Goal: Task Accomplishment & Management: Manage account settings

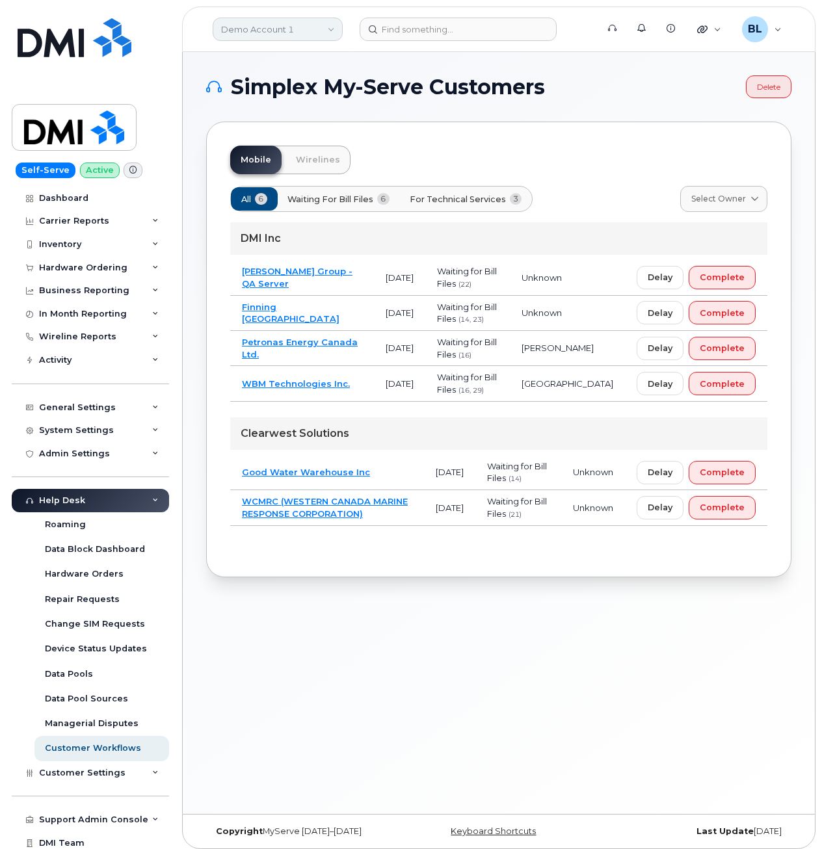
click at [270, 34] on link "Demo Account 1" at bounding box center [278, 29] width 130 height 23
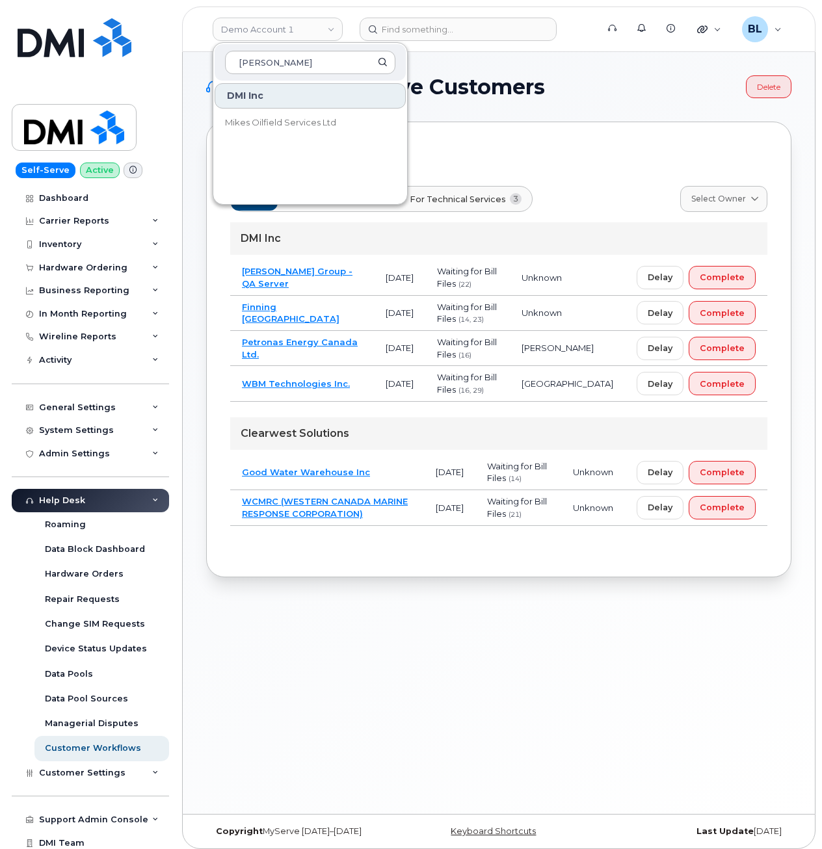
type input "[PERSON_NAME]"
click at [306, 129] on link "Mikes Oilfield Services Ltd" at bounding box center [310, 123] width 191 height 26
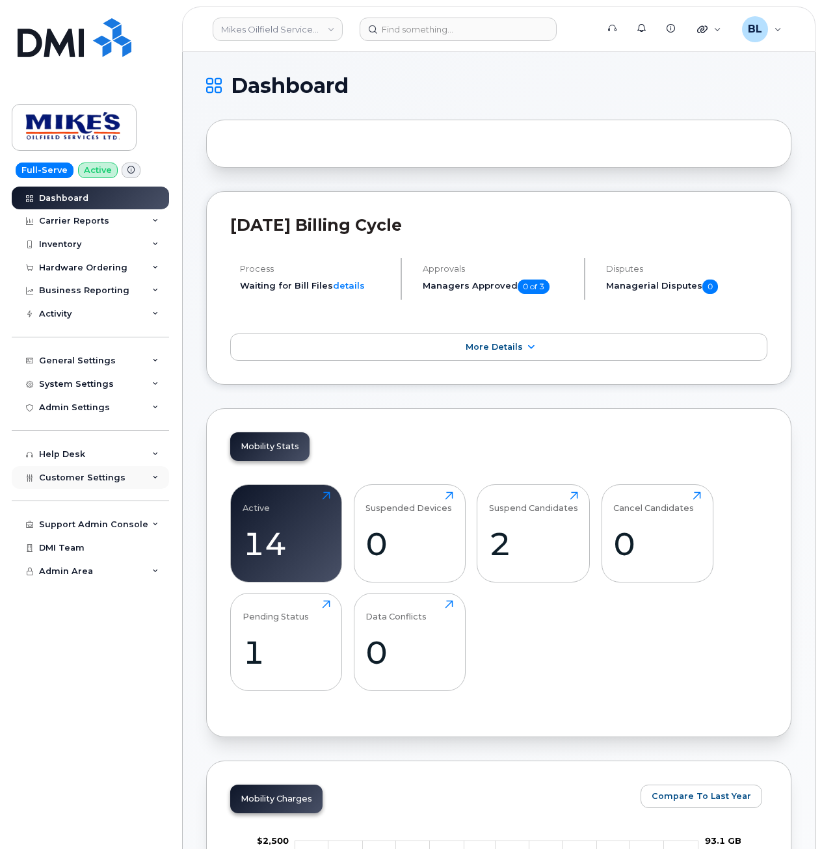
click at [78, 473] on span "Customer Settings" at bounding box center [82, 478] width 86 height 10
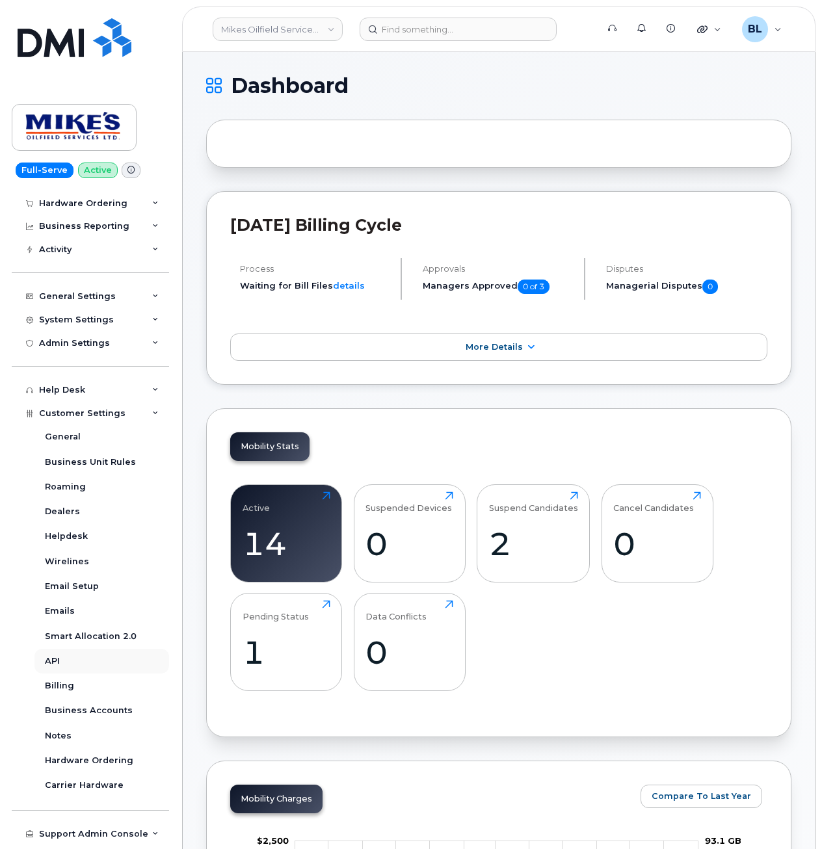
scroll to position [106, 0]
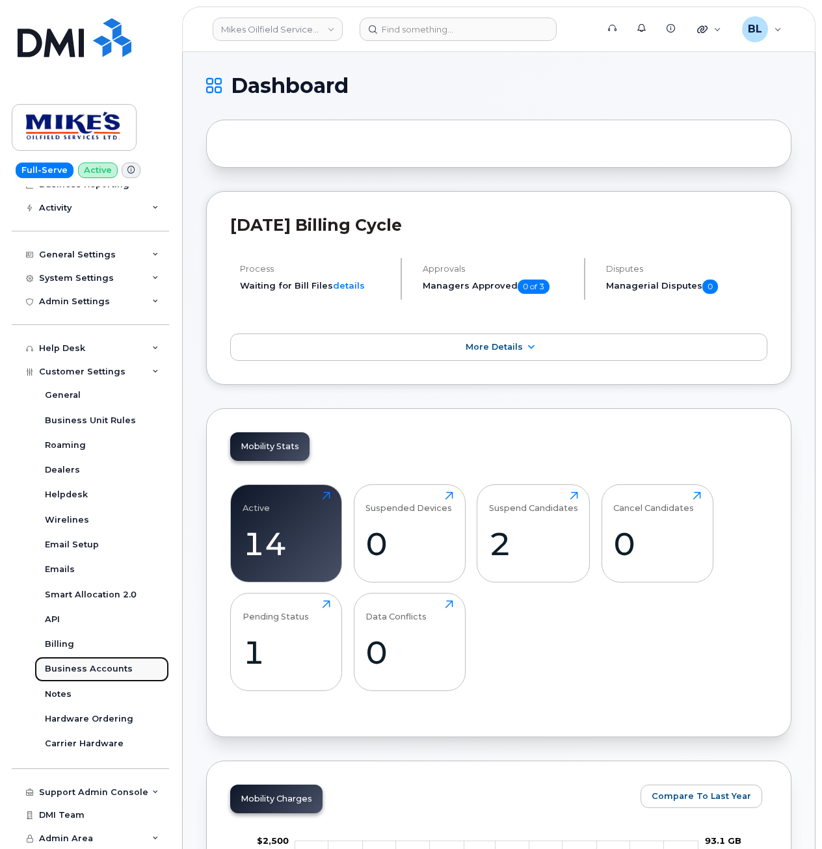
click at [112, 671] on div "Business Accounts" at bounding box center [89, 669] width 88 height 12
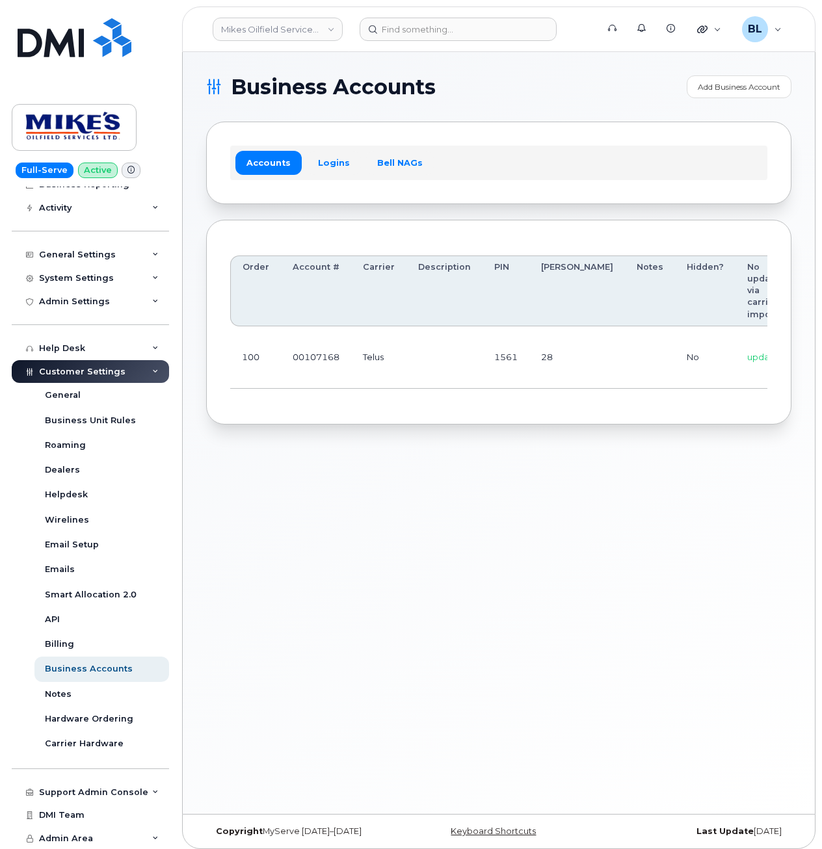
click at [387, 659] on div "Business Accounts Add Business Account Accounts Logins Bell NAGs Order Account …" at bounding box center [499, 433] width 632 height 762
drag, startPoint x: 501, startPoint y: 490, endPoint x: 455, endPoint y: 452, distance: 59.6
click at [503, 488] on div "Business Accounts Add Business Account Accounts Logins Bell NAGs Order Account …" at bounding box center [499, 433] width 632 height 762
drag, startPoint x: 331, startPoint y: 399, endPoint x: 341, endPoint y: 393, distance: 11.4
click at [341, 393] on div "Order Account # Carrier Description PIN Bill Day Notes Hidden? No updates via c…" at bounding box center [498, 322] width 537 height 157
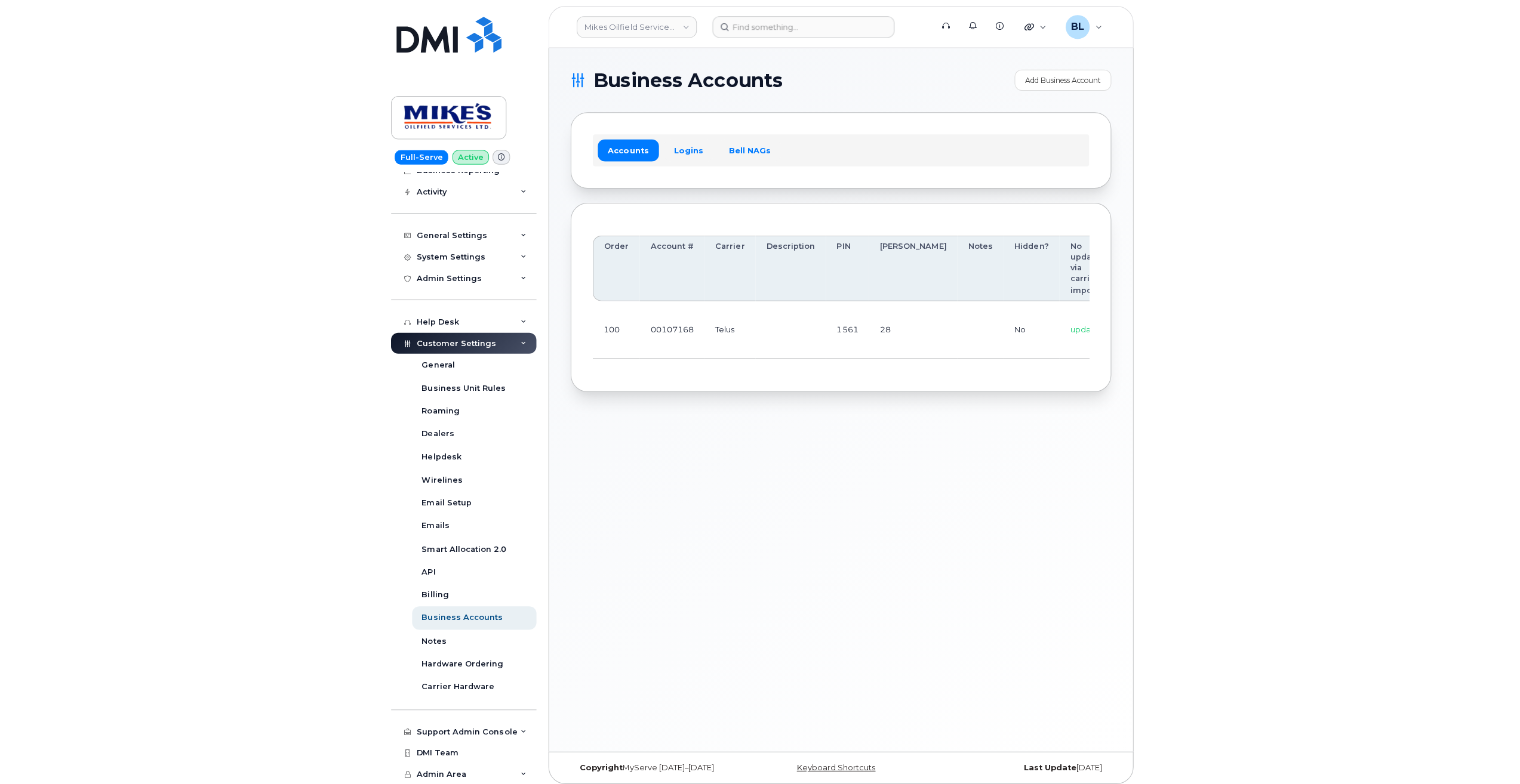
scroll to position [0, 159]
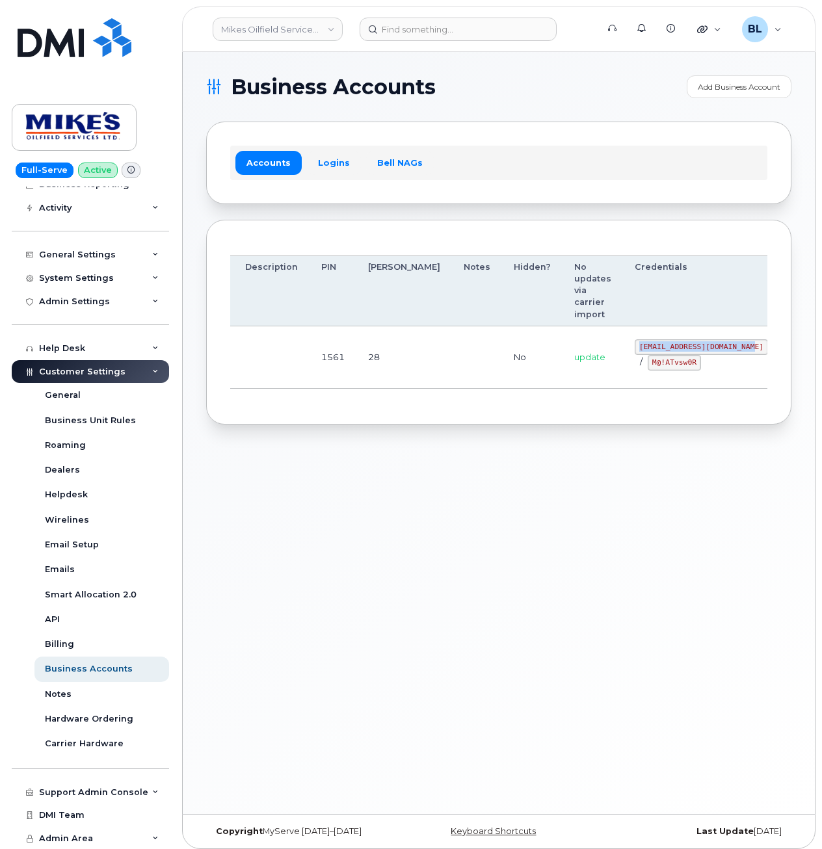
drag, startPoint x: 570, startPoint y: 347, endPoint x: 678, endPoint y: 353, distance: 108.1
click at [678, 353] on code "mikes.oilfield@outlook.com" at bounding box center [701, 347] width 133 height 16
copy code "mikes.oilfield@outlook.com"
click at [623, 383] on td "mikes.oilfield@outlook.com / M@!ATvsw0R" at bounding box center [701, 357] width 157 height 62
drag, startPoint x: 583, startPoint y: 363, endPoint x: 629, endPoint y: 368, distance: 45.7
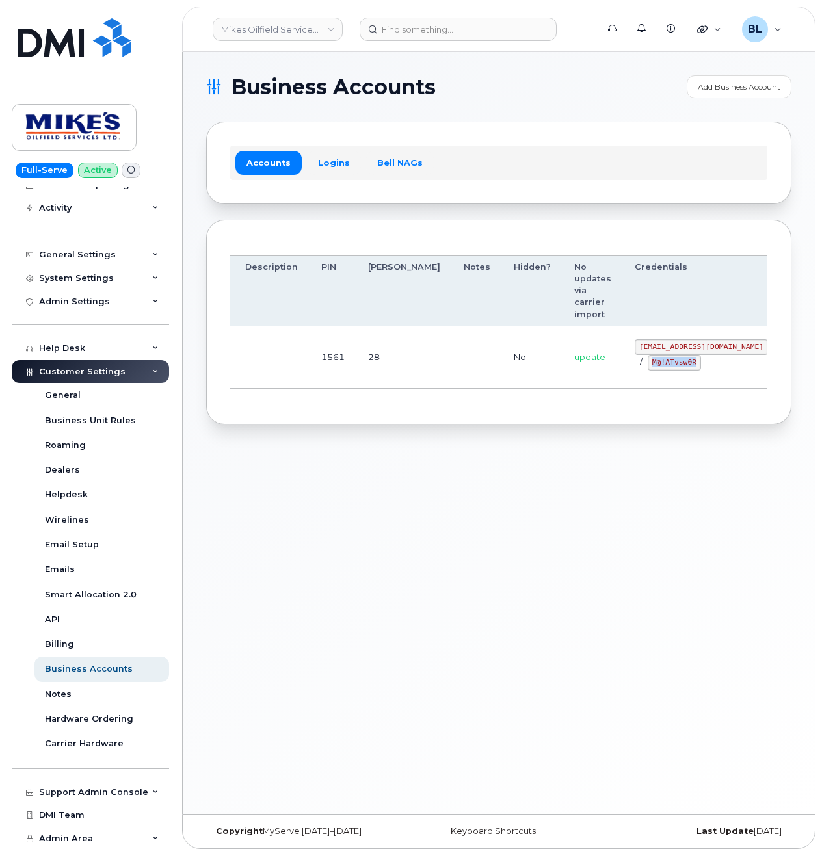
click at [648, 368] on code "M@!ATvsw0R" at bounding box center [674, 363] width 53 height 16
copy code "M@!ATvsw0R"
drag, startPoint x: 505, startPoint y: 631, endPoint x: 449, endPoint y: 590, distance: 70.2
click at [505, 631] on div "Business Accounts Add Business Account Accounts Logins Bell NAGs Order Account …" at bounding box center [499, 433] width 632 height 762
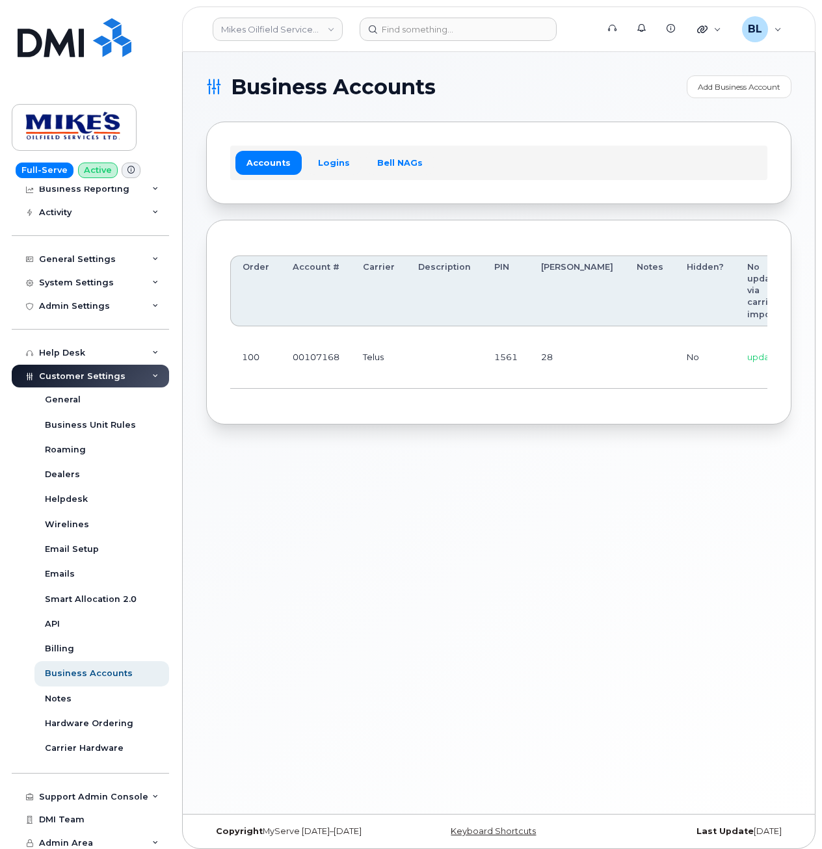
scroll to position [106, 0]
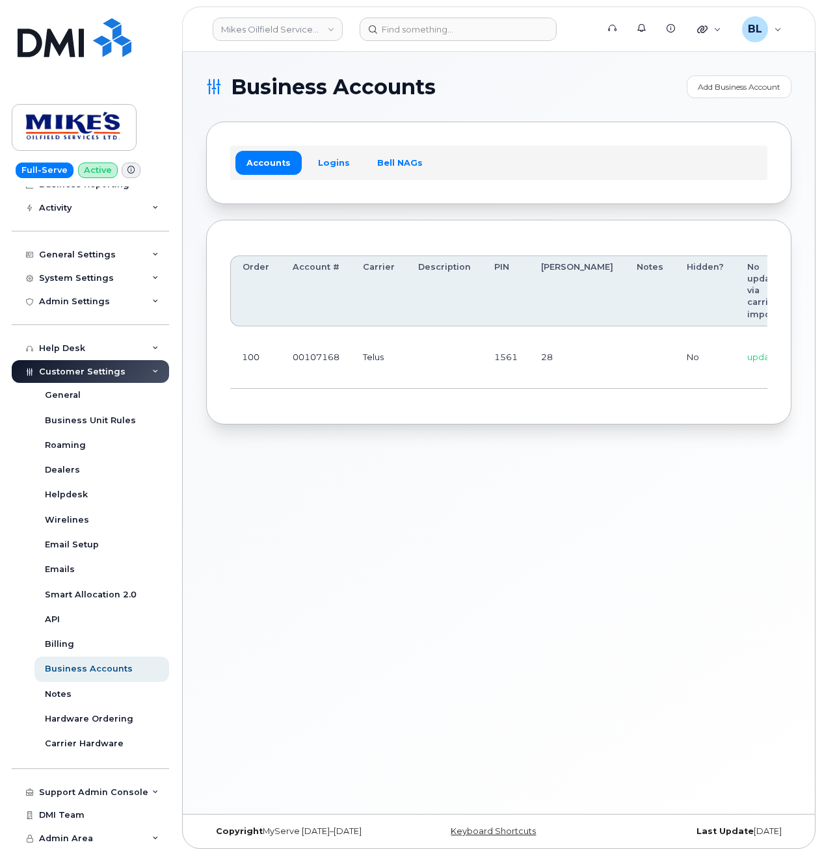
click at [416, 15] on header "Mikes Oilfield Services Ltd Support Alerts Knowledge Base Quicklinks Suspend / …" at bounding box center [498, 30] width 633 height 46
click at [421, 36] on input at bounding box center [458, 29] width 197 height 23
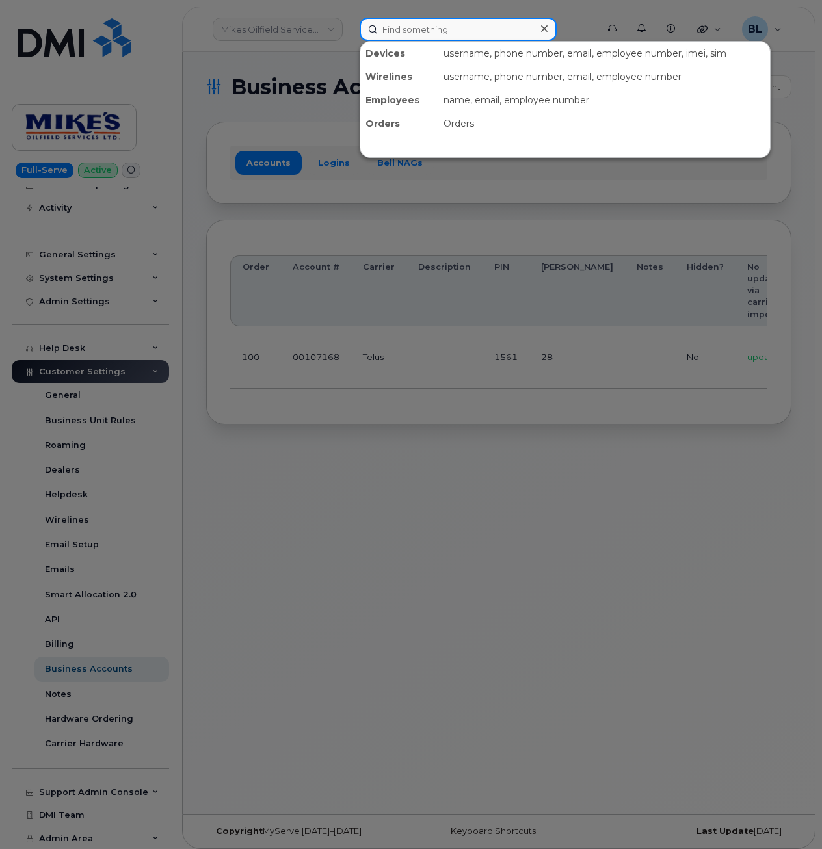
paste input "4165248819"
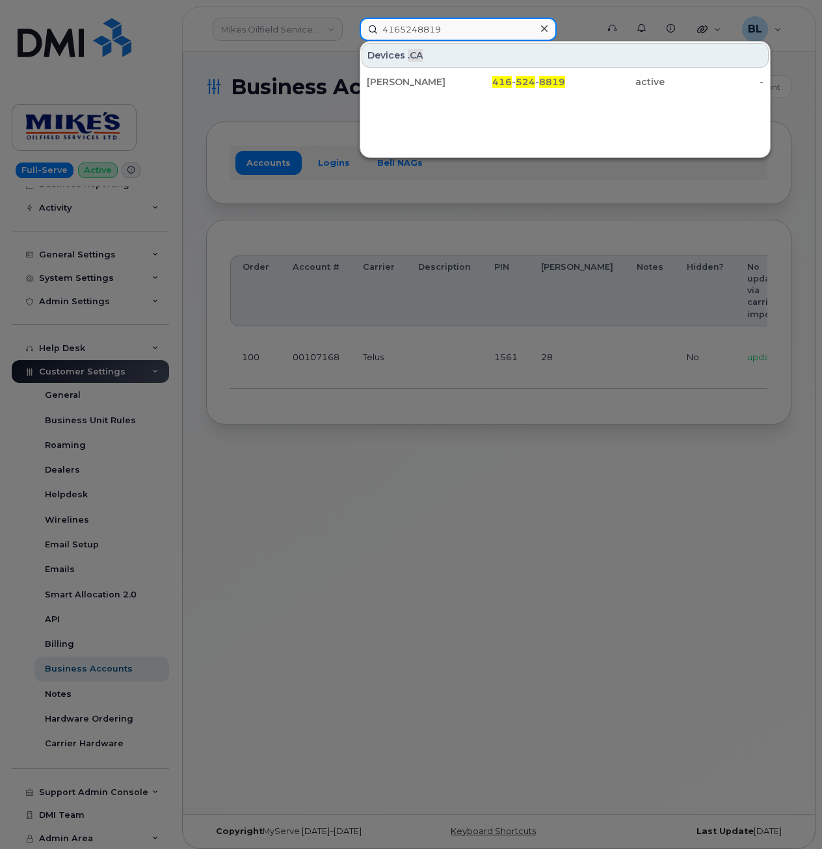
type input "4165248819"
click at [466, 77] on div "416 - 524 - 8819" at bounding box center [515, 81] width 99 height 13
